Goal: Information Seeking & Learning: Learn about a topic

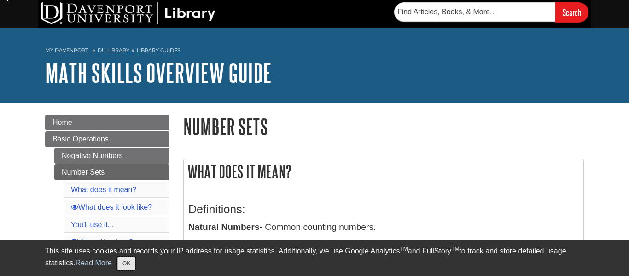
click at [117, 268] on button "OK" at bounding box center [126, 264] width 18 height 14
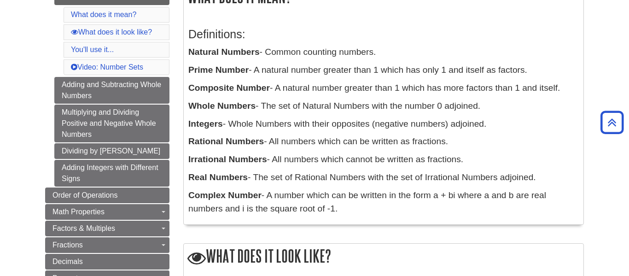
scroll to position [176, 0]
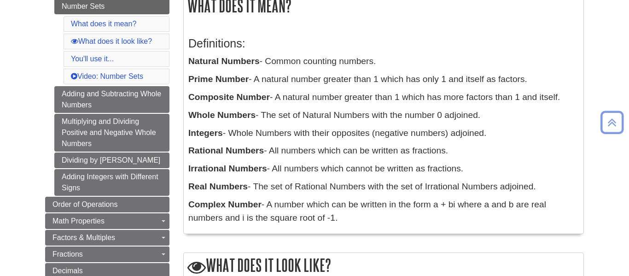
scroll to position [168, 0]
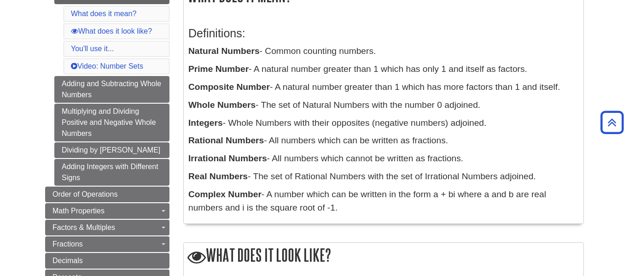
scroll to position [176, 0]
